Goal: Navigation & Orientation: Find specific page/section

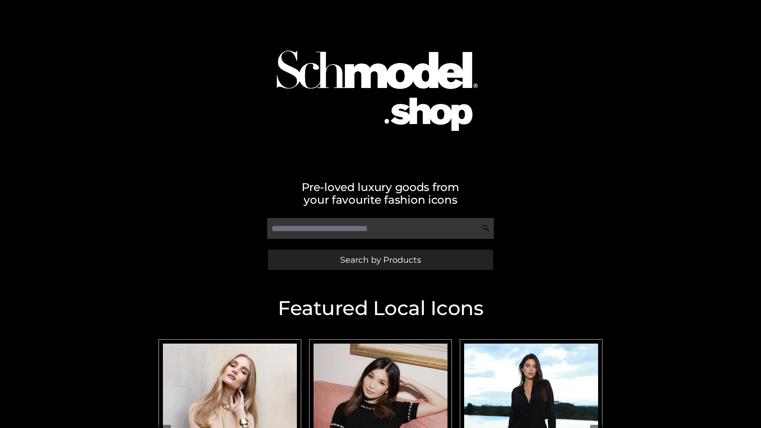
click at [380, 259] on span "Search by Products" at bounding box center [380, 259] width 81 height 8
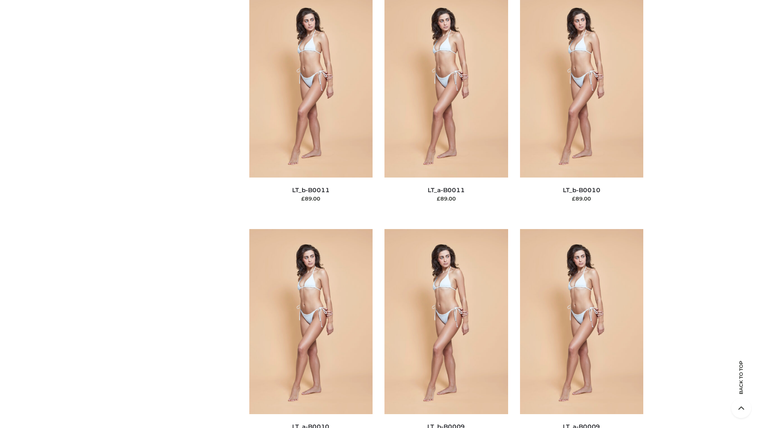
scroll to position [3557, 0]
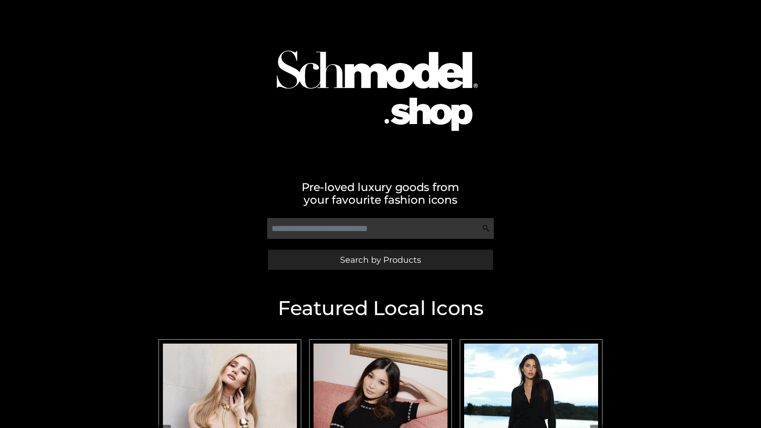
click at [380, 259] on span "Search by Products" at bounding box center [380, 259] width 81 height 8
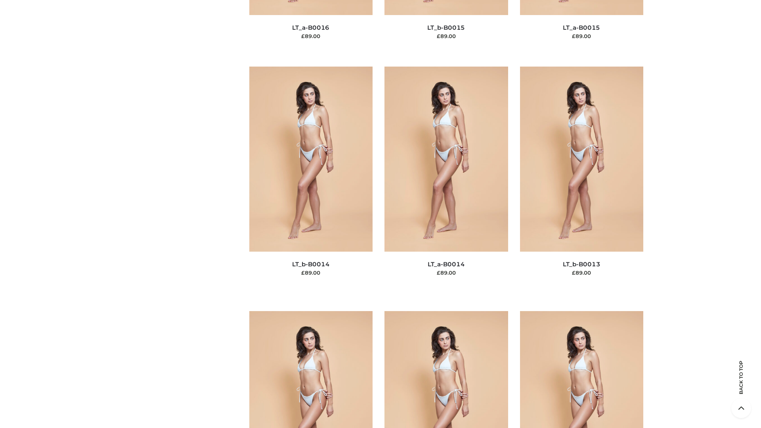
scroll to position [2817, 0]
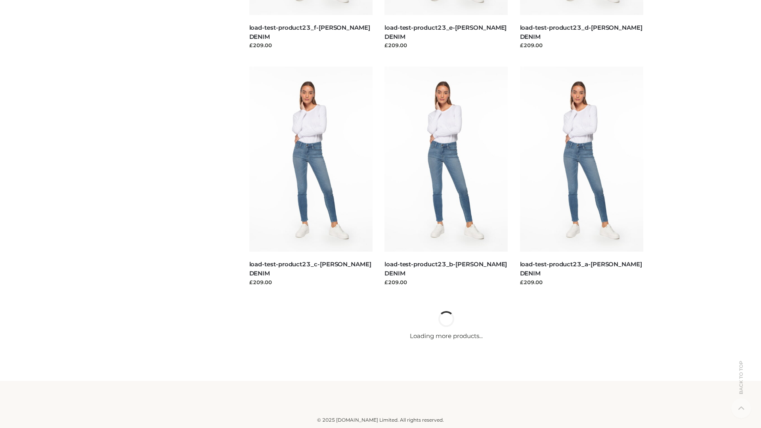
scroll to position [695, 0]
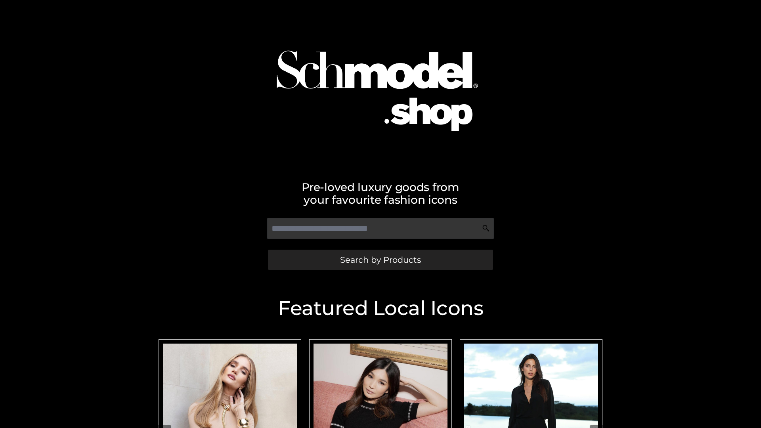
click at [380, 259] on span "Search by Products" at bounding box center [380, 259] width 81 height 8
